Goal: Use online tool/utility: Utilize a website feature to perform a specific function

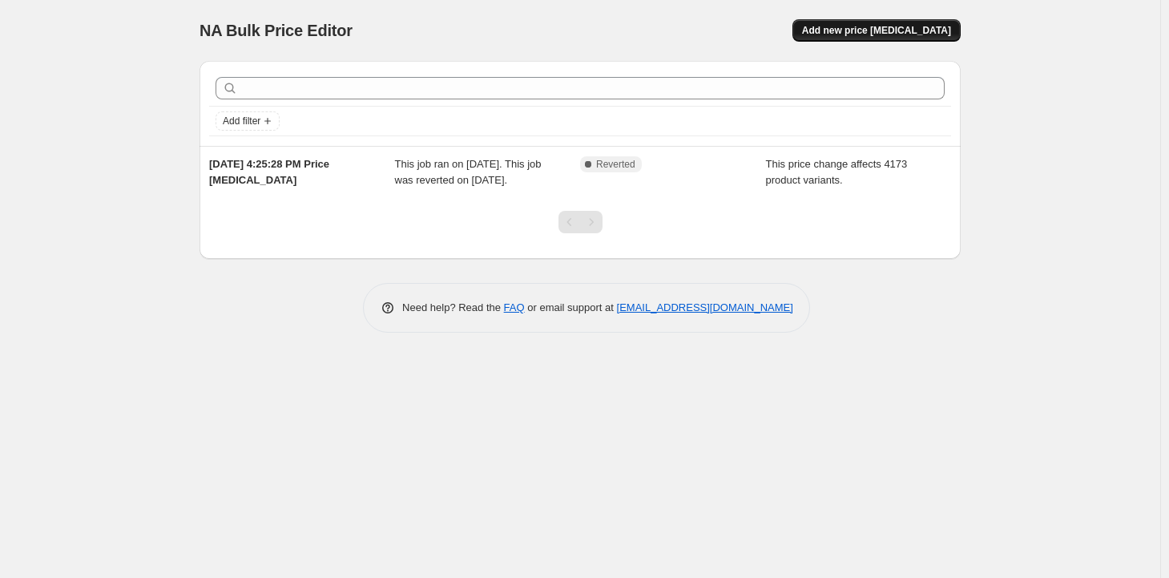
click at [900, 23] on button "Add new price [MEDICAL_DATA]" at bounding box center [876, 30] width 168 height 22
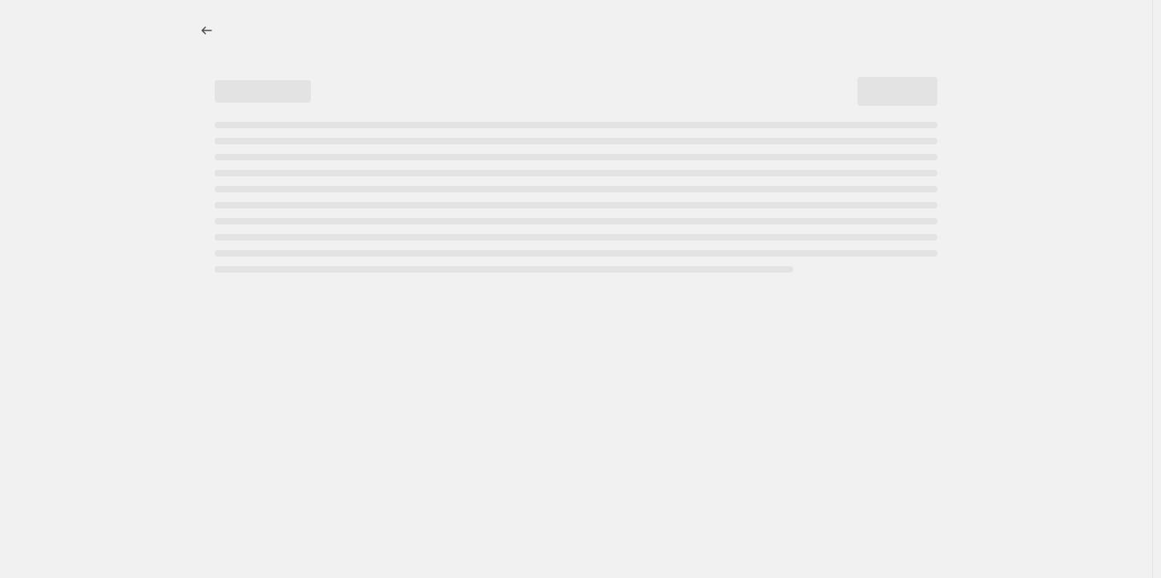
select select "percentage"
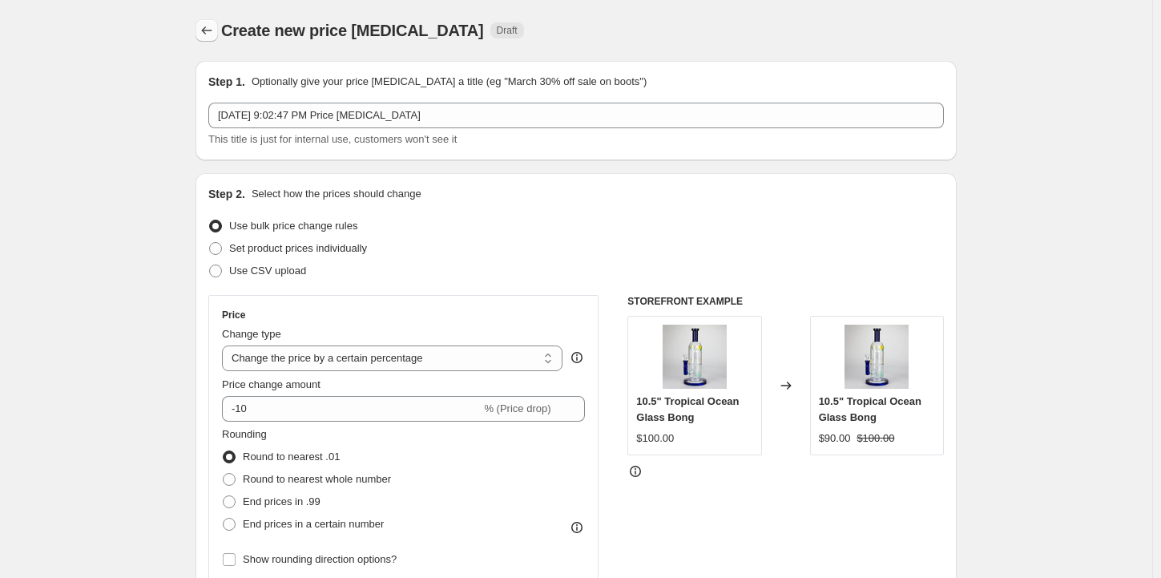
click at [208, 29] on icon "Price change jobs" at bounding box center [207, 30] width 16 height 16
